Goal: Information Seeking & Learning: Understand process/instructions

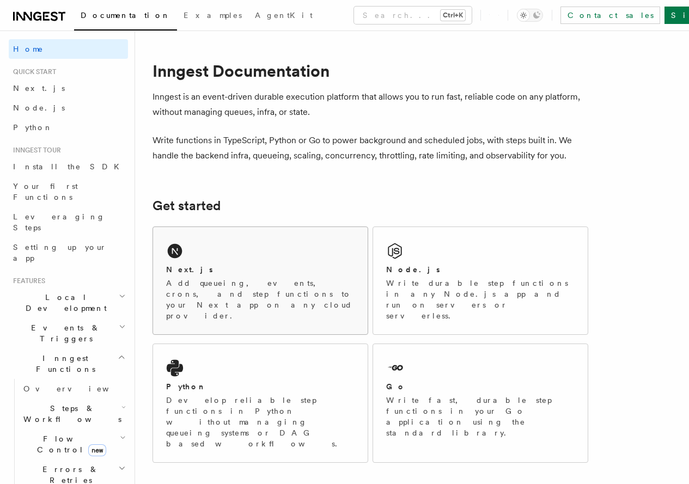
click at [231, 275] on div "Next.js" at bounding box center [260, 269] width 188 height 11
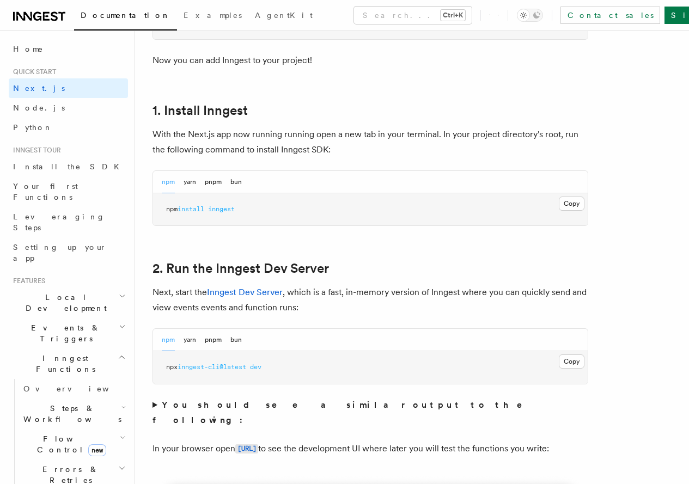
scroll to position [555, 0]
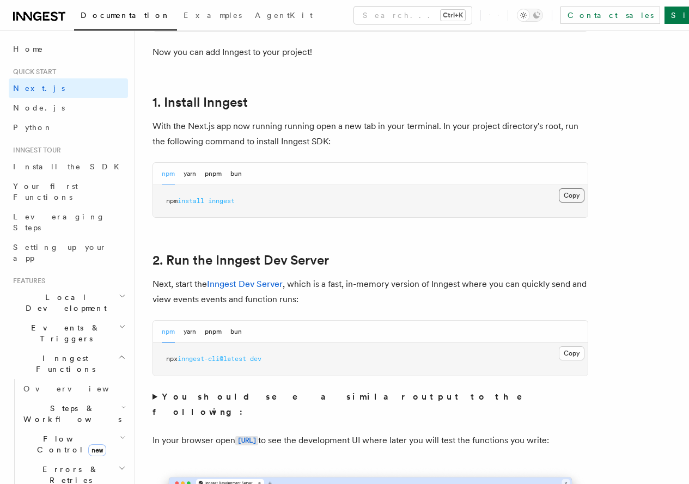
click at [559, 203] on button "Copy Copied" at bounding box center [572, 195] width 26 height 14
click at [559, 360] on button "Copy Copied" at bounding box center [572, 353] width 26 height 14
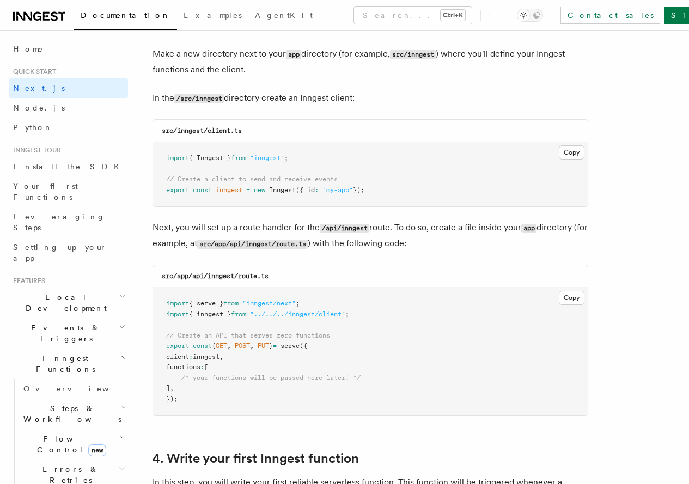
scroll to position [1359, 0]
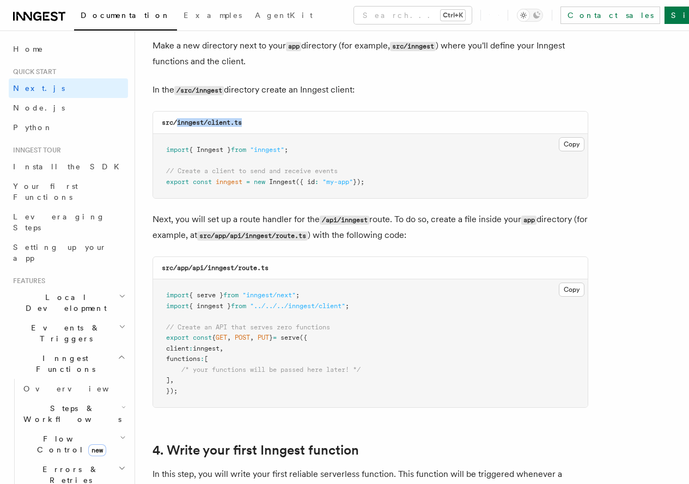
drag, startPoint x: 176, startPoint y: 113, endPoint x: 263, endPoint y: 111, distance: 87.7
click at [263, 112] on div "src/inngest/client.ts" at bounding box center [370, 123] width 434 height 22
copy code "inngest/client.ts"
click at [559, 137] on button "Copy Copied" at bounding box center [572, 144] width 26 height 14
